Goal: Transaction & Acquisition: Book appointment/travel/reservation

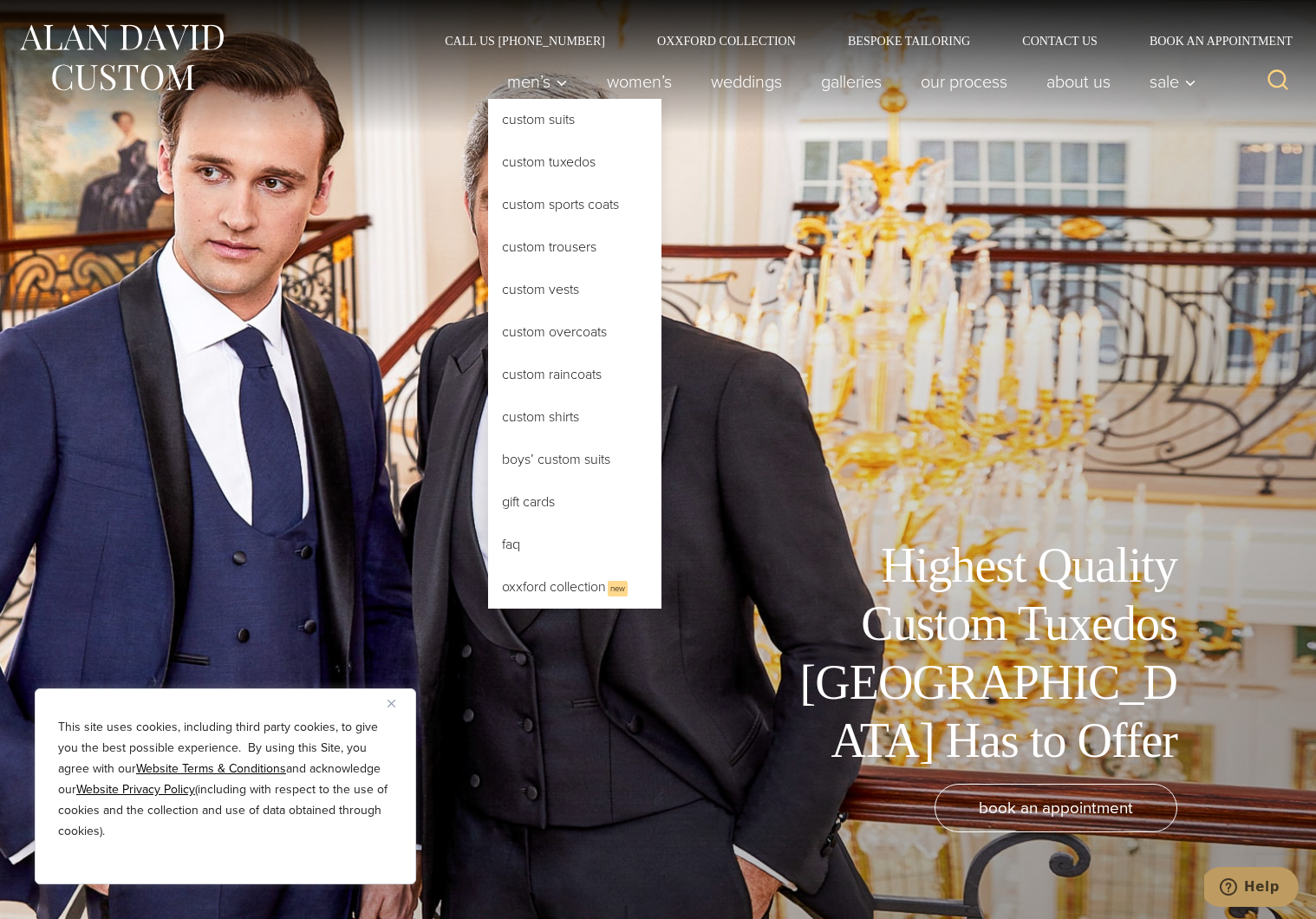
click at [547, 161] on link "Custom Tuxedos" at bounding box center [575, 162] width 173 height 42
click at [543, 164] on link "Custom Tuxedos" at bounding box center [575, 162] width 173 height 42
click at [542, 567] on link "Oxxford Collection New" at bounding box center [575, 587] width 173 height 43
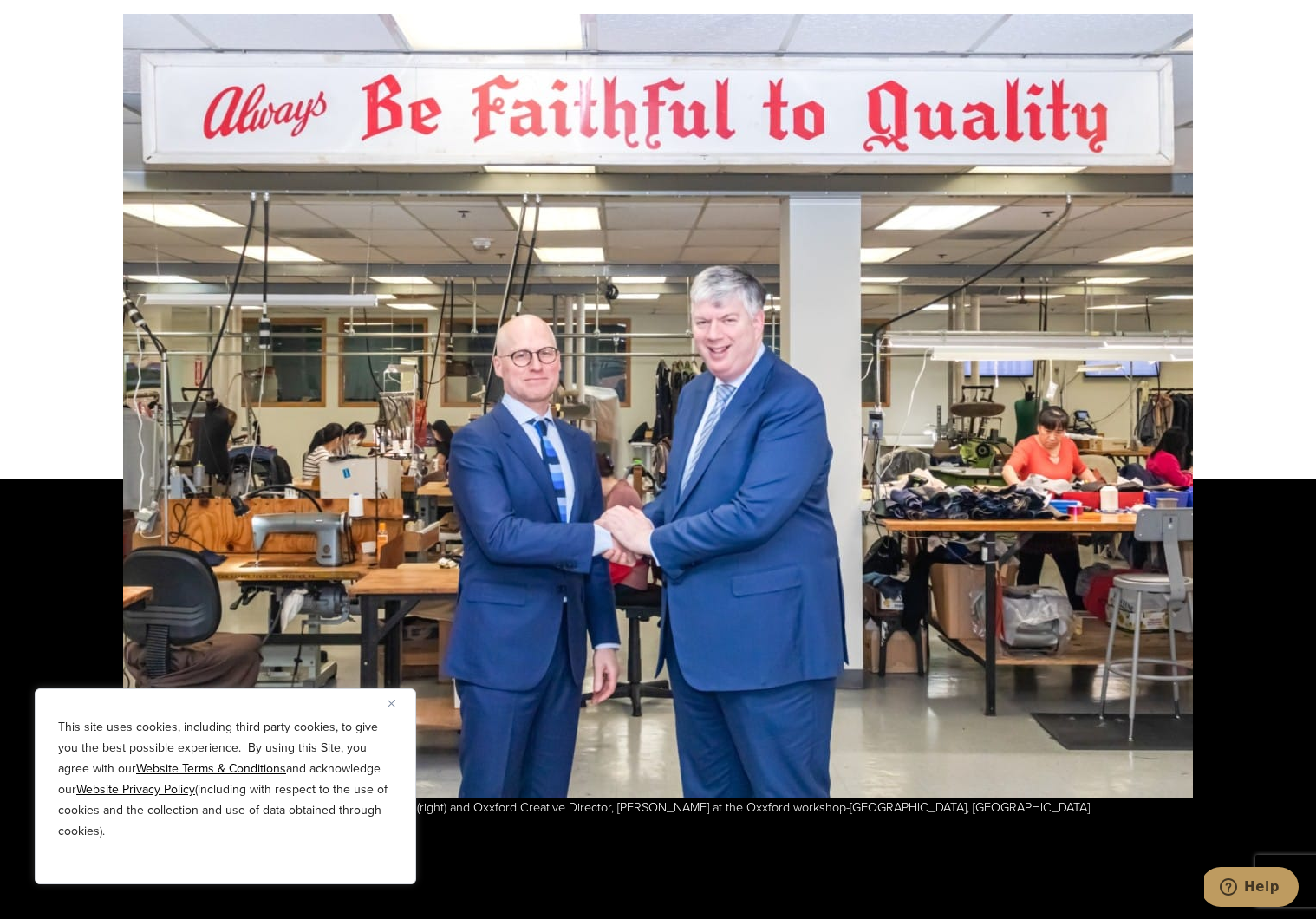
scroll to position [4620, 0]
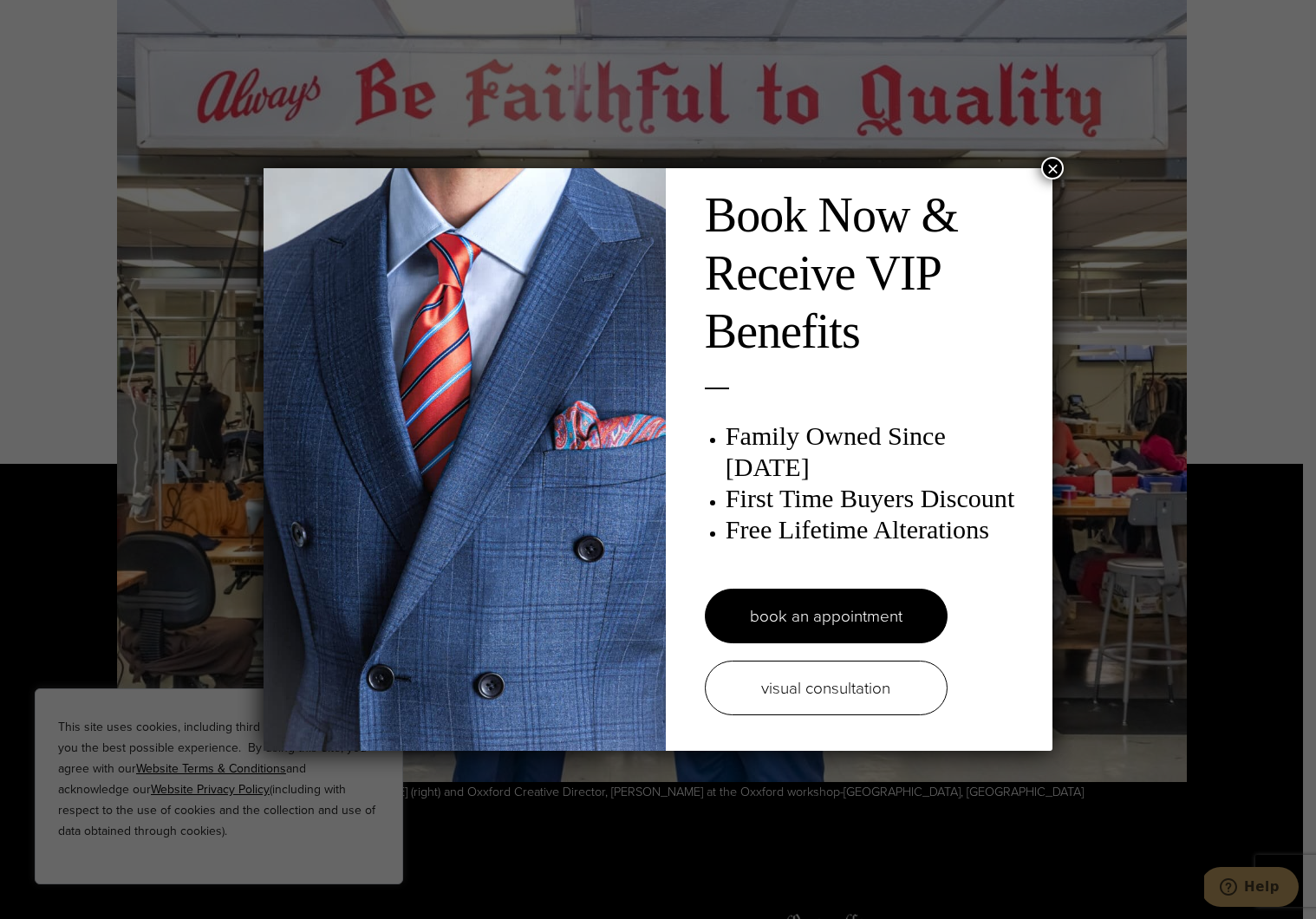
click at [83, 115] on div "Book Now & Receive VIP Benefits Family Owned Since 1913 First Time Buyers Disco…" at bounding box center [658, 459] width 1316 height 919
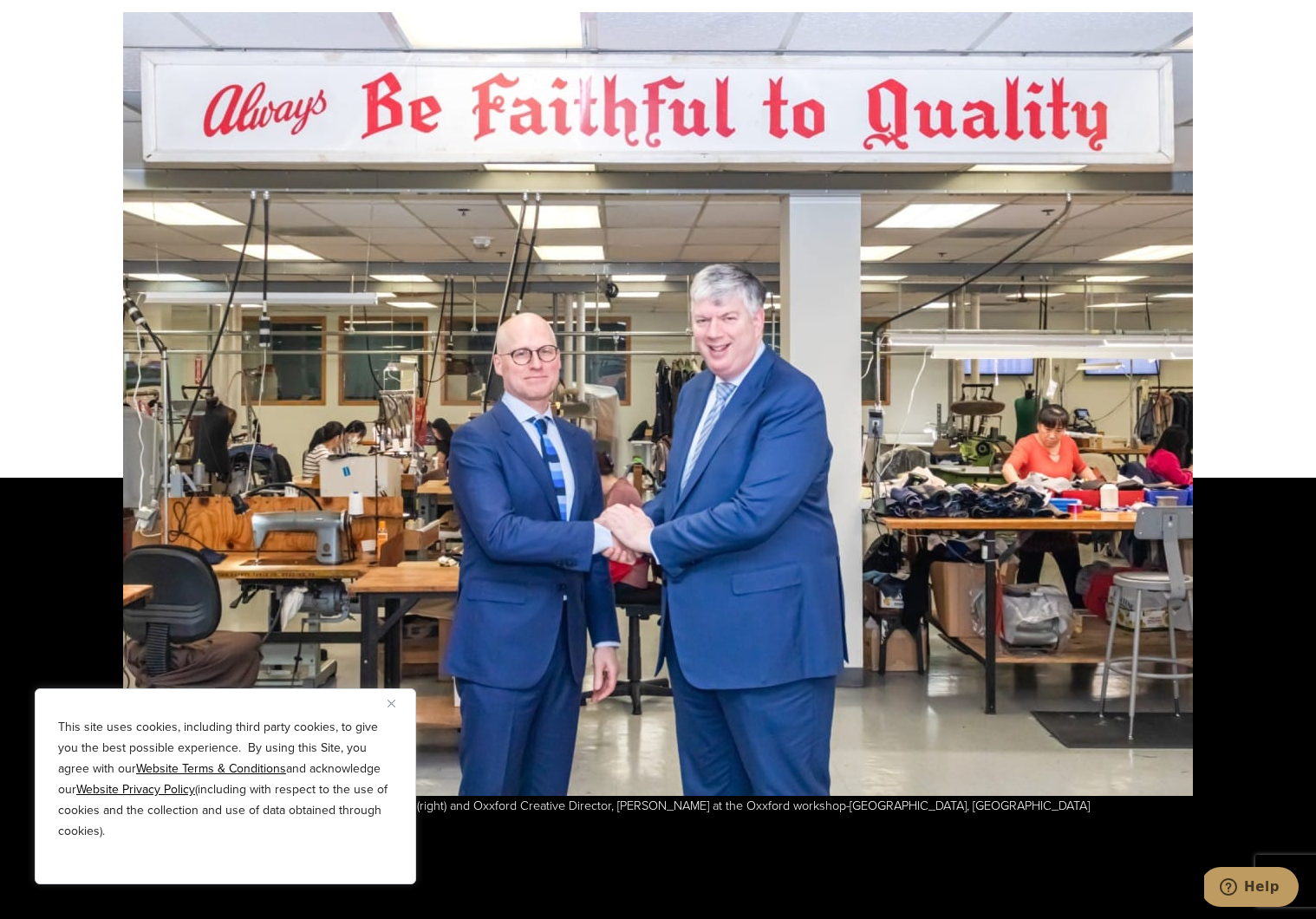
scroll to position [0, 0]
